Goal: Information Seeking & Learning: Learn about a topic

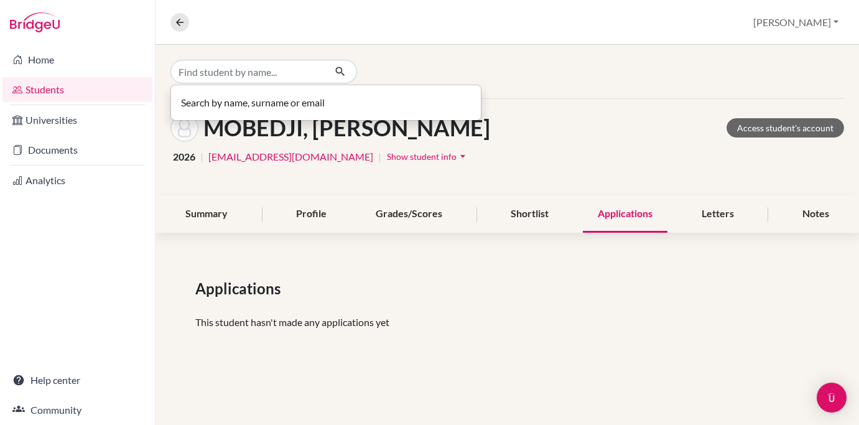
click at [268, 71] on input "Find student by name..." at bounding box center [248, 72] width 154 height 24
type input "u"
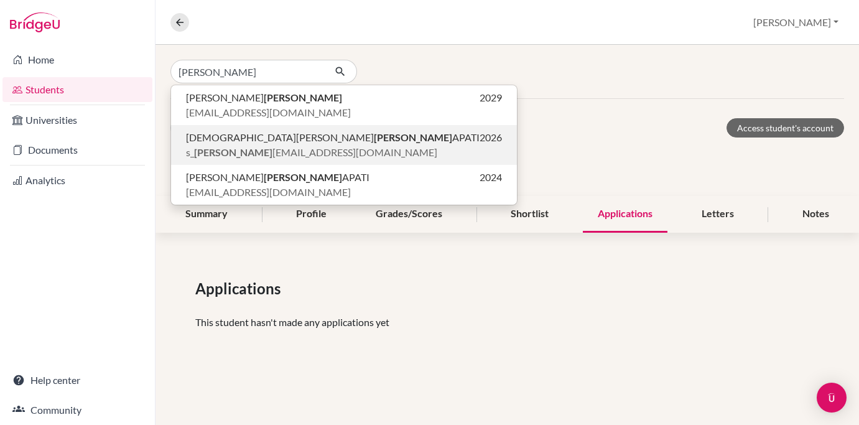
type input "[PERSON_NAME]"
click at [220, 146] on span "s_ [PERSON_NAME] [EMAIL_ADDRESS][DOMAIN_NAME]" at bounding box center [311, 152] width 251 height 15
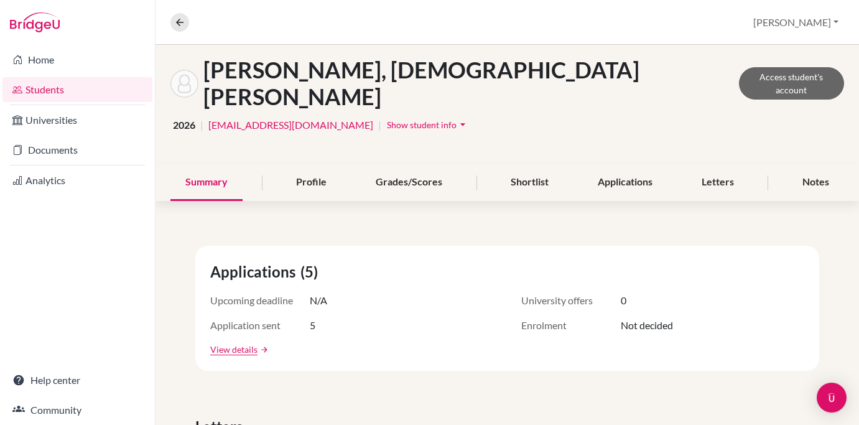
scroll to position [85, 0]
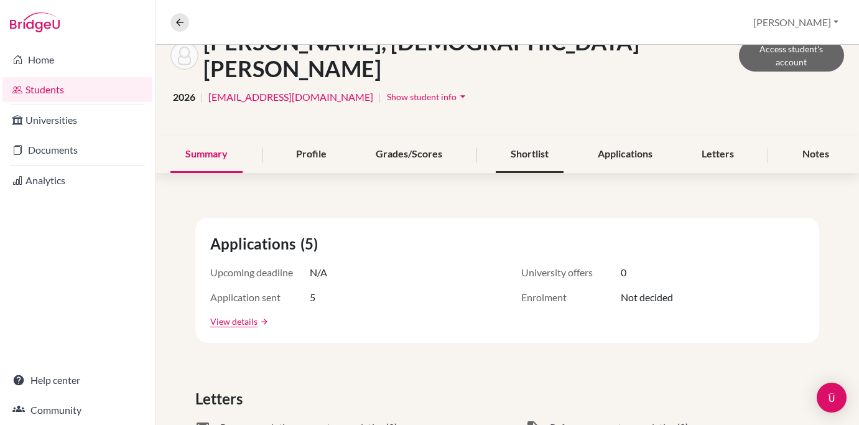
click at [547, 136] on div "Shortlist" at bounding box center [530, 154] width 68 height 37
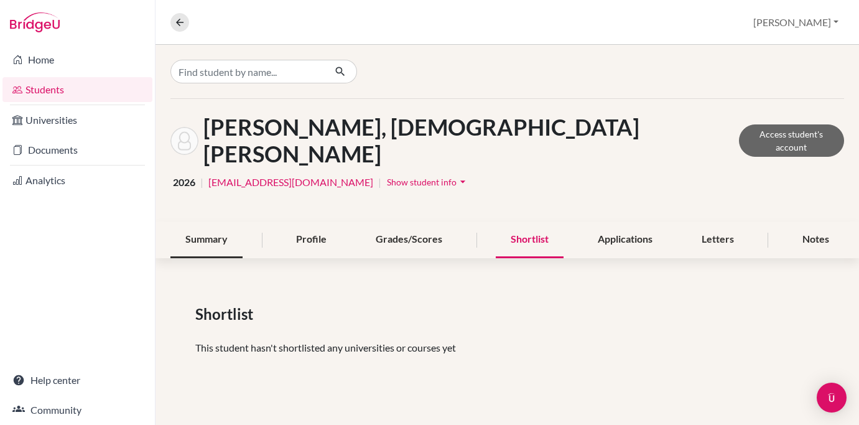
click at [202, 222] on div "Summary" at bounding box center [207, 240] width 72 height 37
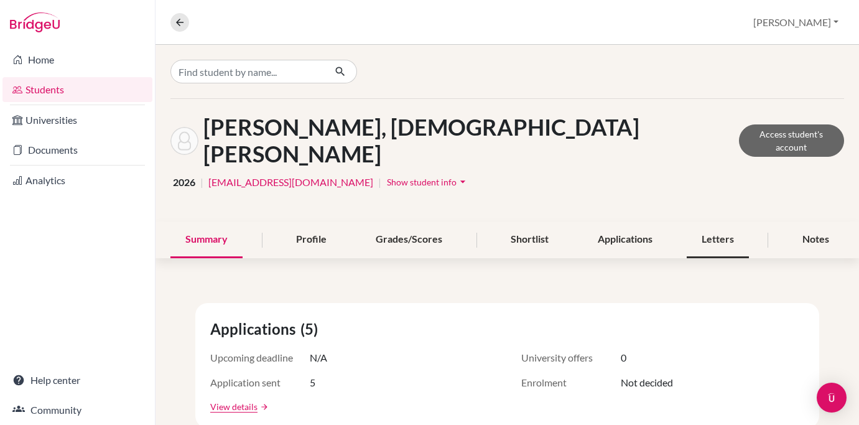
click at [722, 222] on div "Letters" at bounding box center [718, 240] width 62 height 37
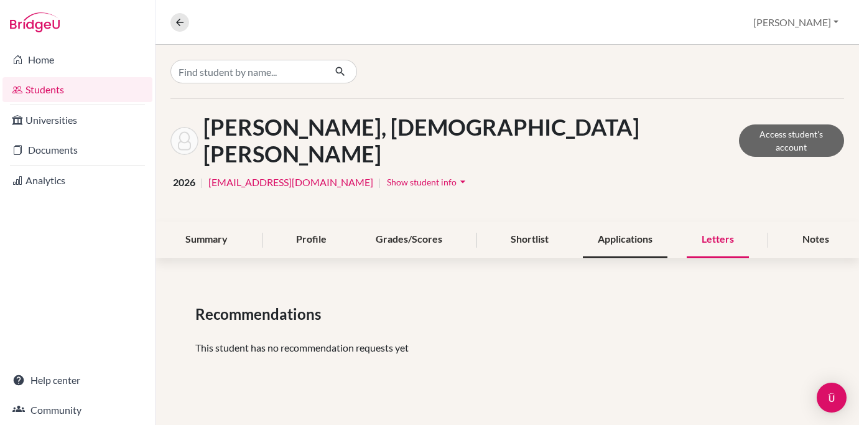
click at [638, 222] on div "Applications" at bounding box center [625, 240] width 85 height 37
